Goal: Transaction & Acquisition: Purchase product/service

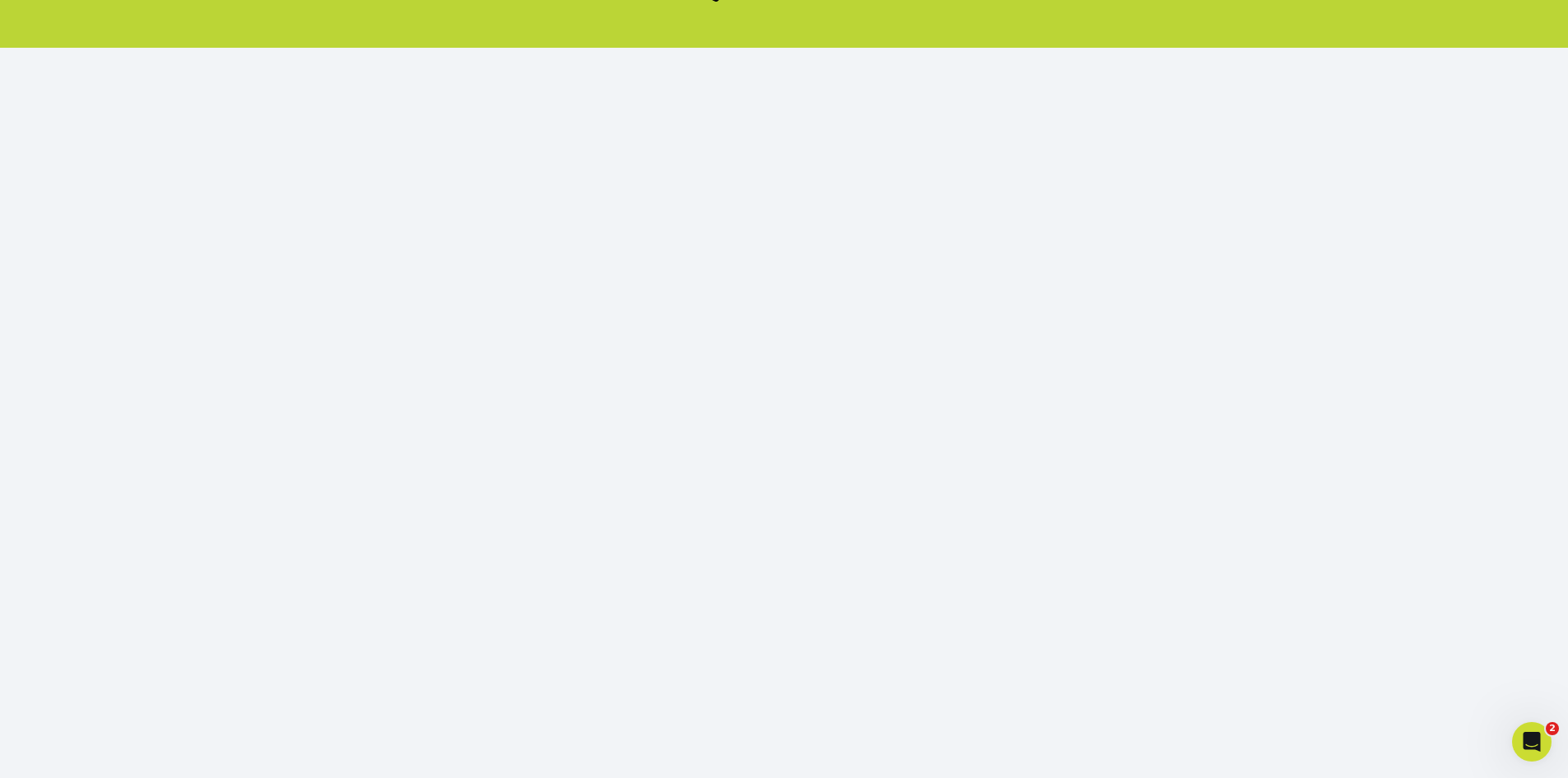
scroll to position [150, 0]
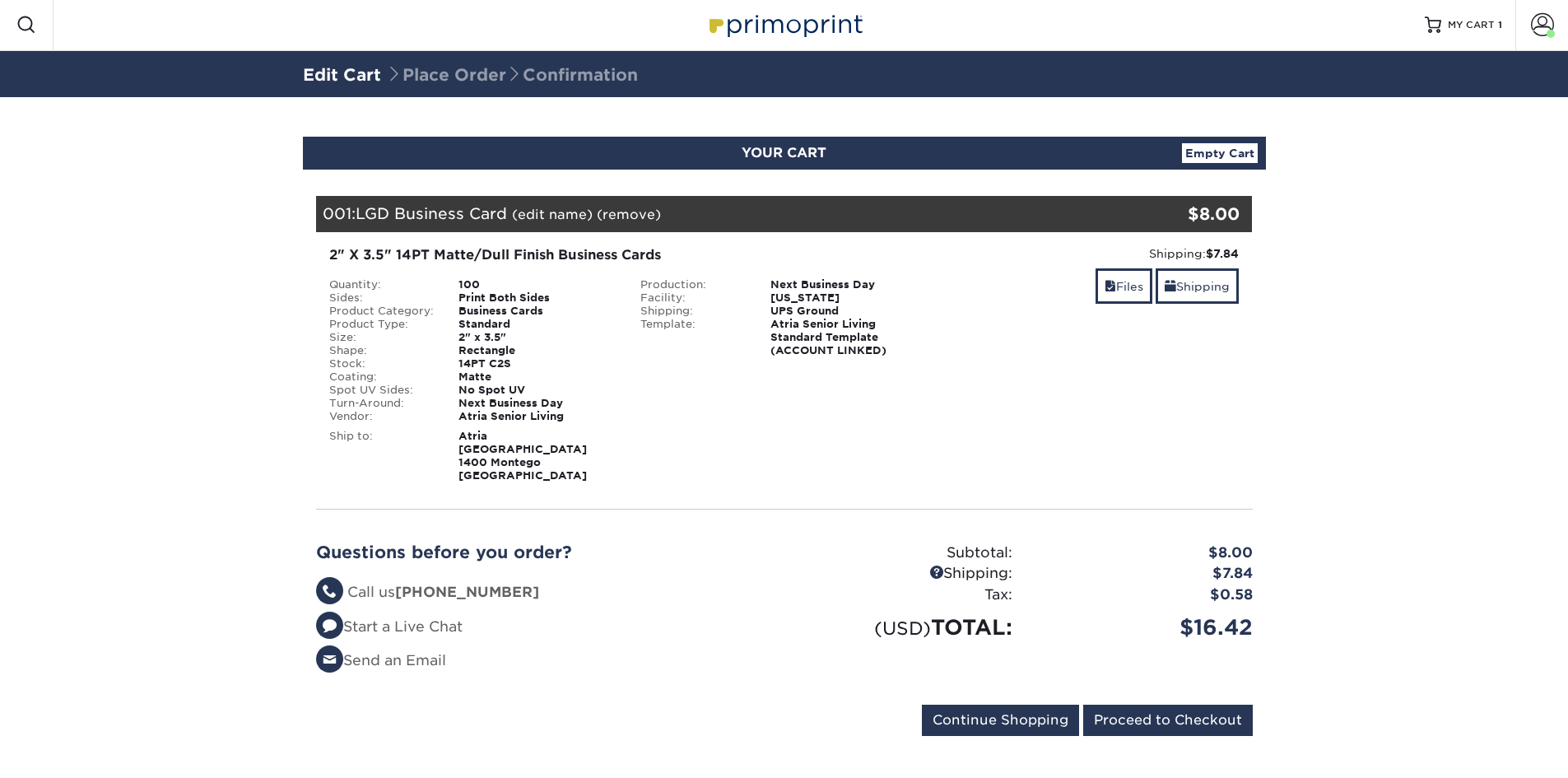
scroll to position [6, 0]
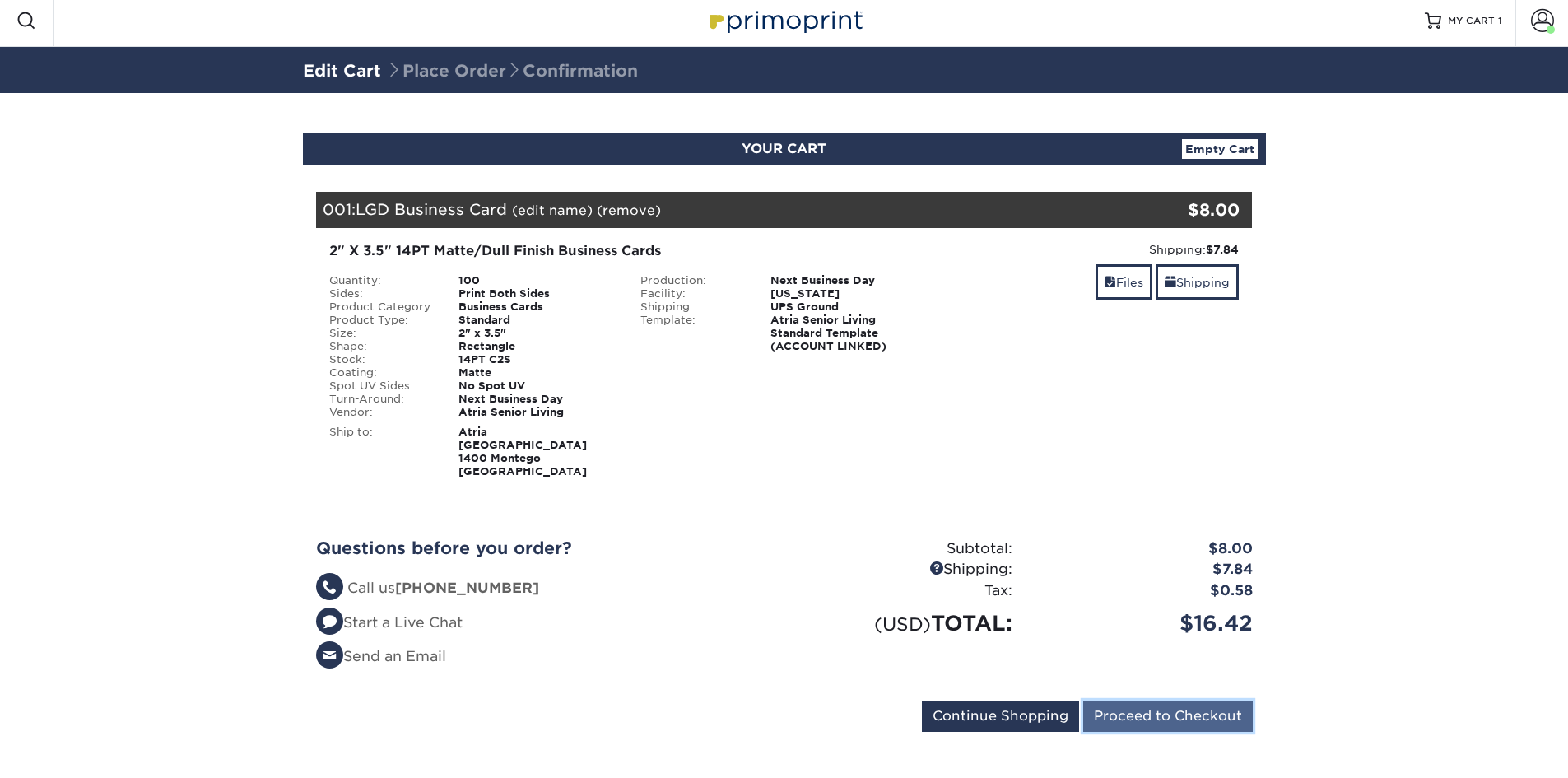
click at [1116, 705] on input "Proceed to Checkout" at bounding box center [1169, 716] width 170 height 31
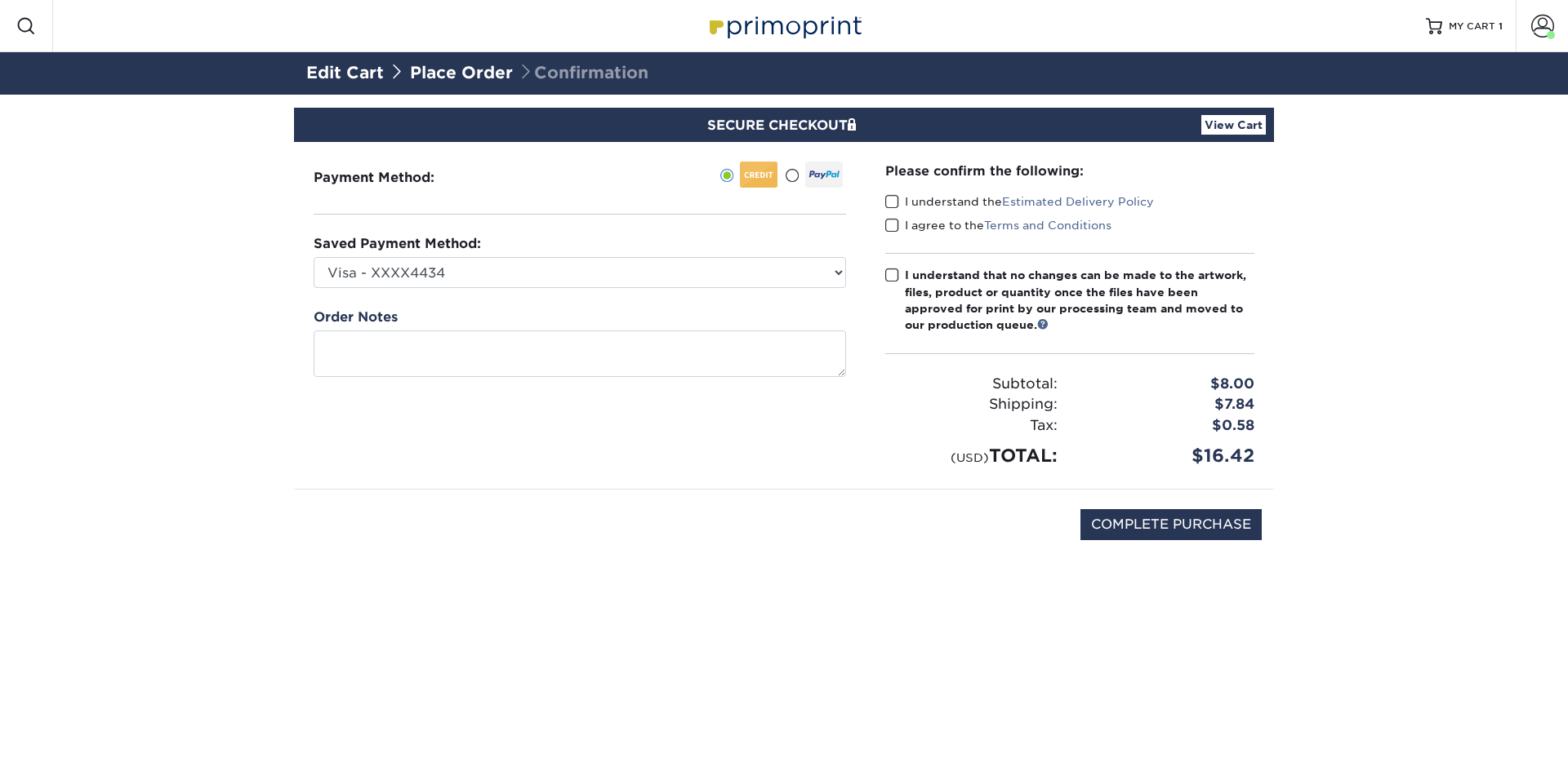
click at [886, 196] on span at bounding box center [892, 202] width 13 height 15
click at [0, 0] on input "I understand the Estimated Delivery Policy" at bounding box center [0, 0] width 0 height 0
click at [885, 227] on span at bounding box center [892, 226] width 13 height 15
click at [0, 0] on input "I agree to the Terms and Conditions" at bounding box center [0, 0] width 0 height 0
click at [895, 271] on span at bounding box center [892, 276] width 13 height 15
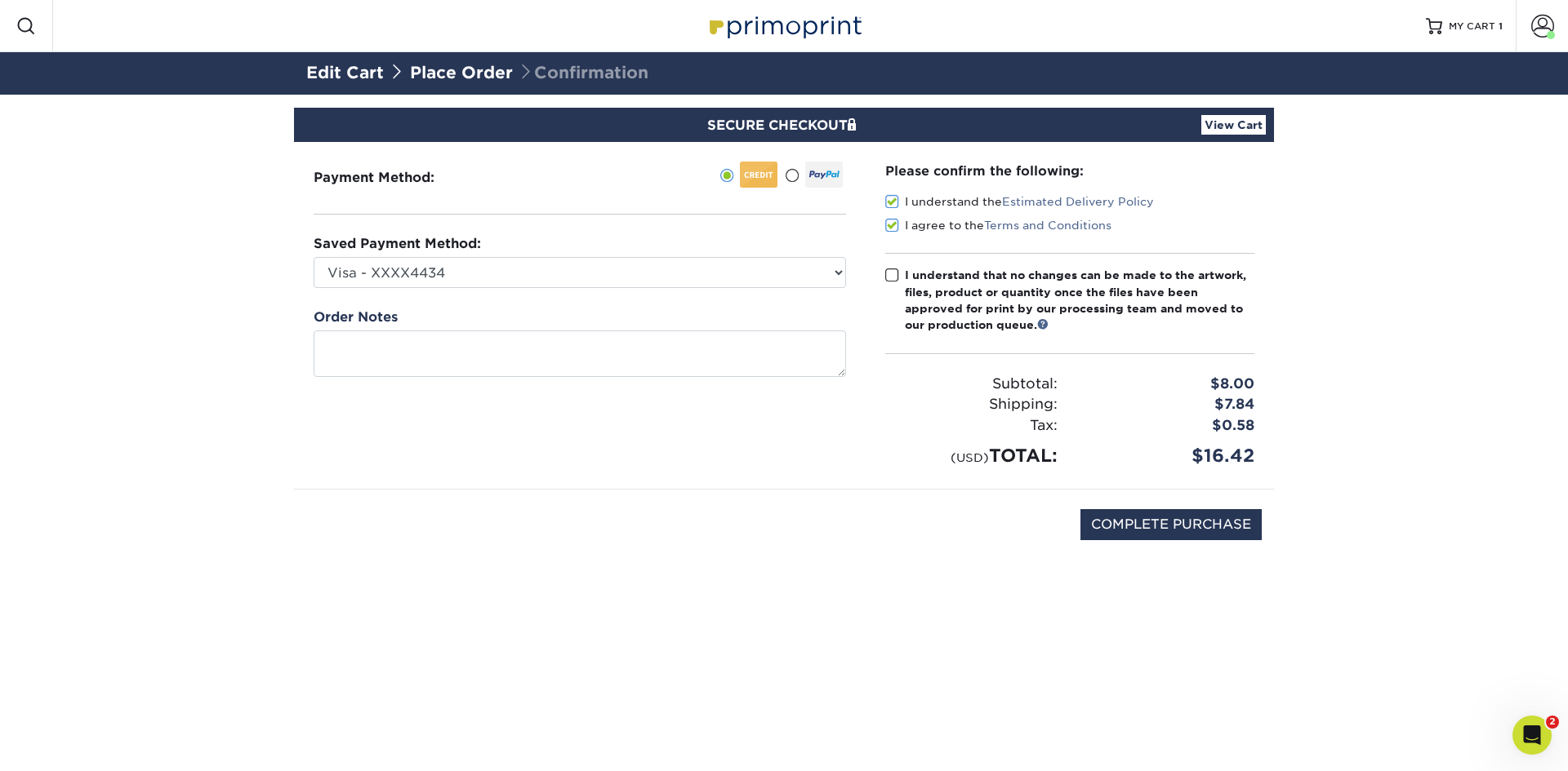
click at [0, 0] on input "I understand that no changes can be made to the artwork, files, product or quan…" at bounding box center [0, 0] width 0 height 0
click at [1150, 525] on input "COMPLETE PURCHASE" at bounding box center [1171, 524] width 181 height 31
type input "PROCESSING, PLEASE WAIT..."
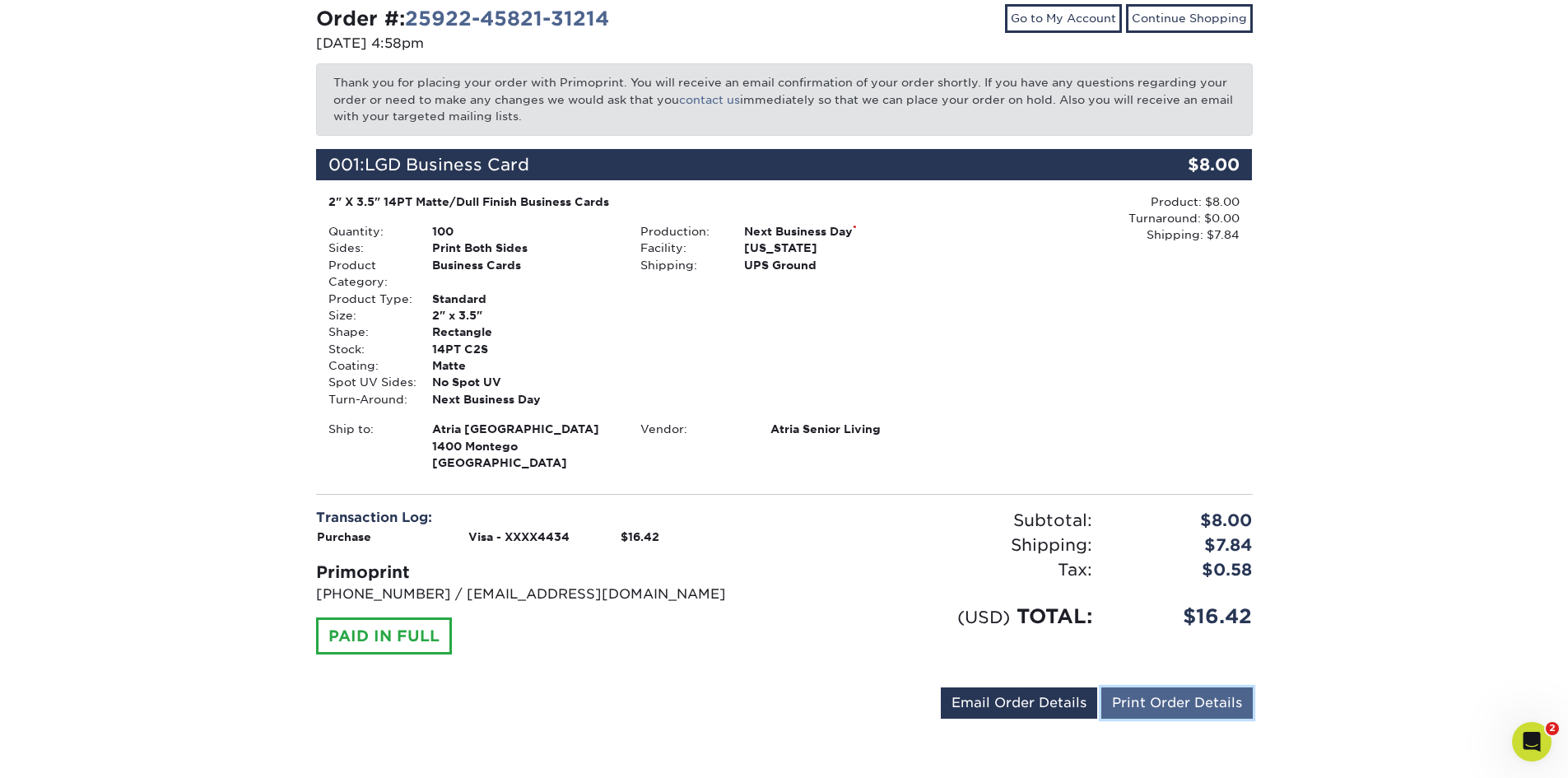
click at [1141, 706] on link "Print Order Details" at bounding box center [1177, 703] width 151 height 31
